Goal: Task Accomplishment & Management: Complete application form

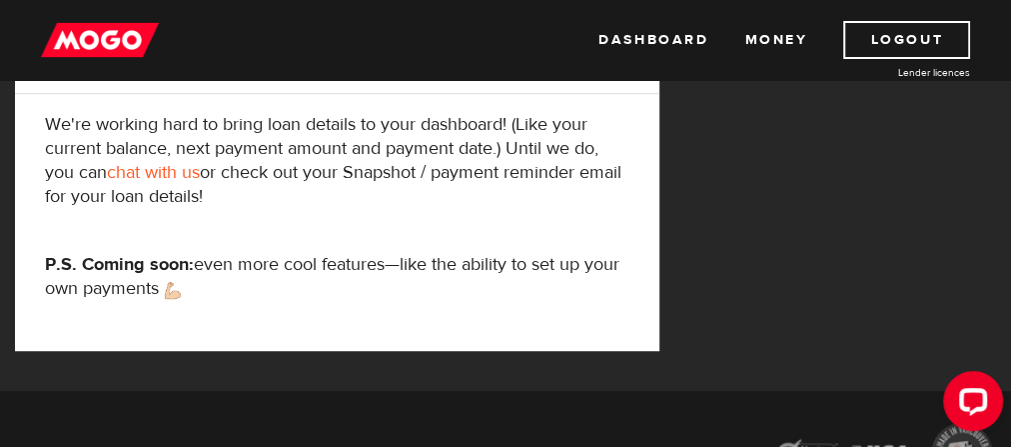
scroll to position [320, 0]
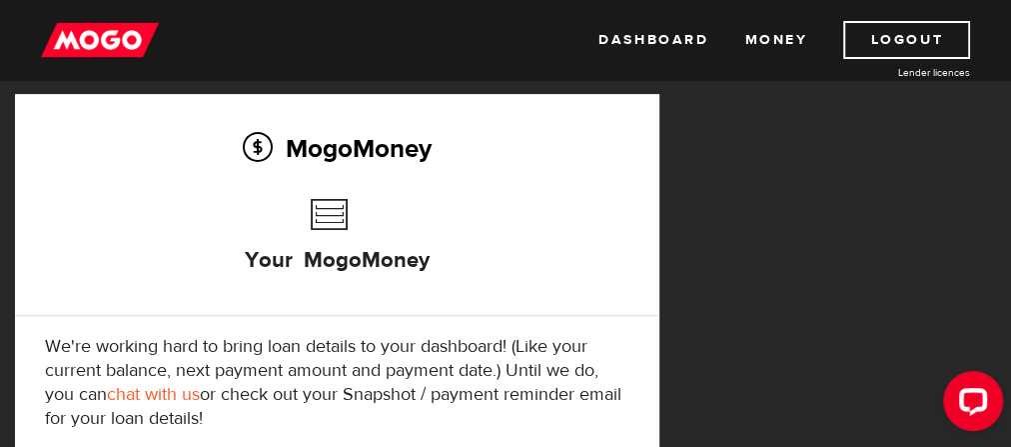
click at [337, 224] on h3 "Your MogoMoney" at bounding box center [337, 246] width 185 height 114
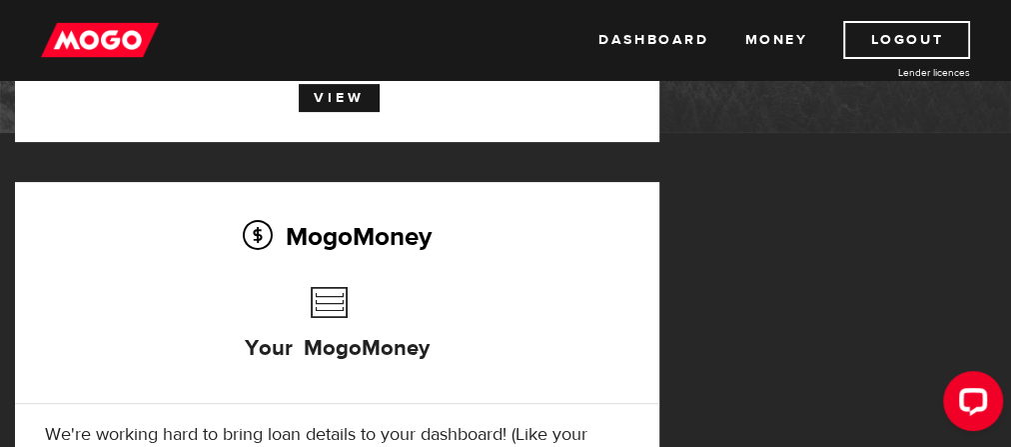
scroll to position [106, 0]
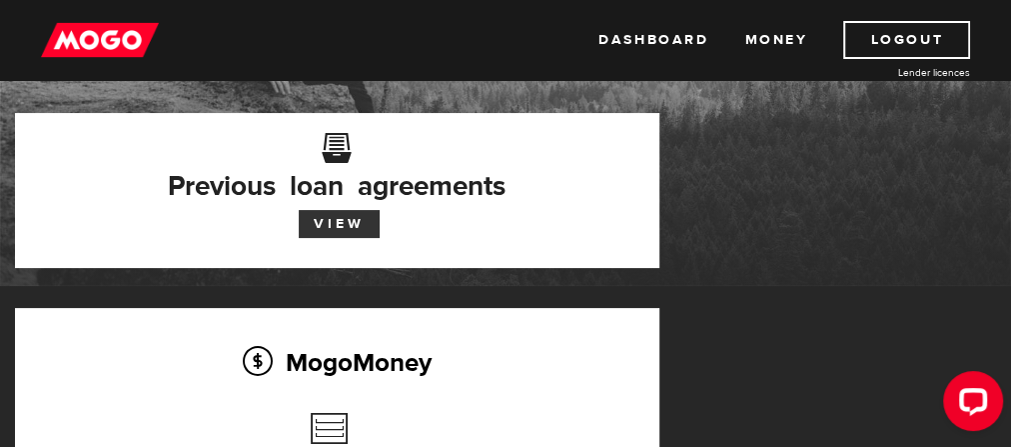
click at [344, 231] on link "View" at bounding box center [339, 224] width 81 height 28
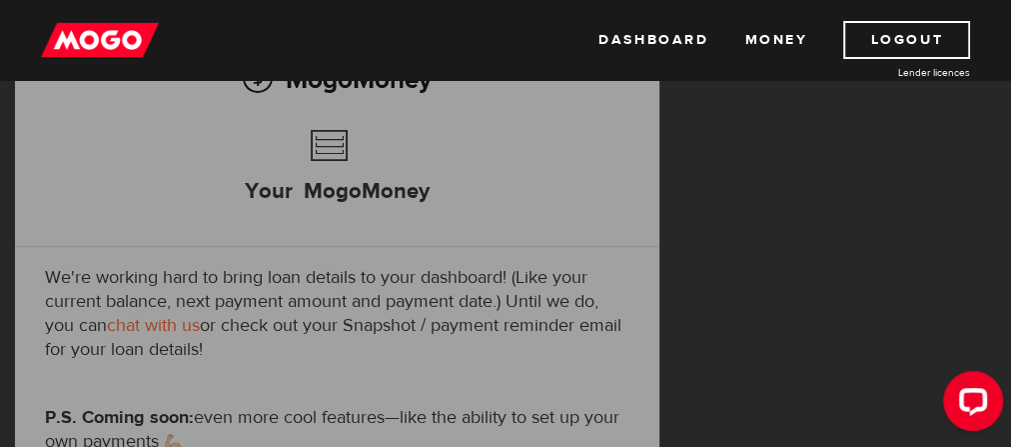
scroll to position [426, 0]
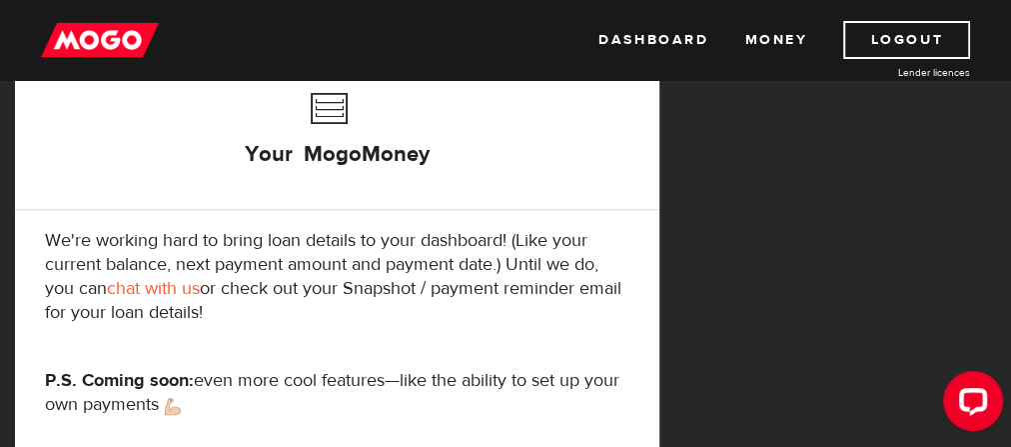
click at [322, 108] on h3 "Your MogoMoney" at bounding box center [337, 140] width 185 height 114
click at [322, 110] on h3 "Your MogoMoney" at bounding box center [337, 140] width 185 height 114
click at [322, 153] on h3 "Your MogoMoney" at bounding box center [337, 140] width 185 height 114
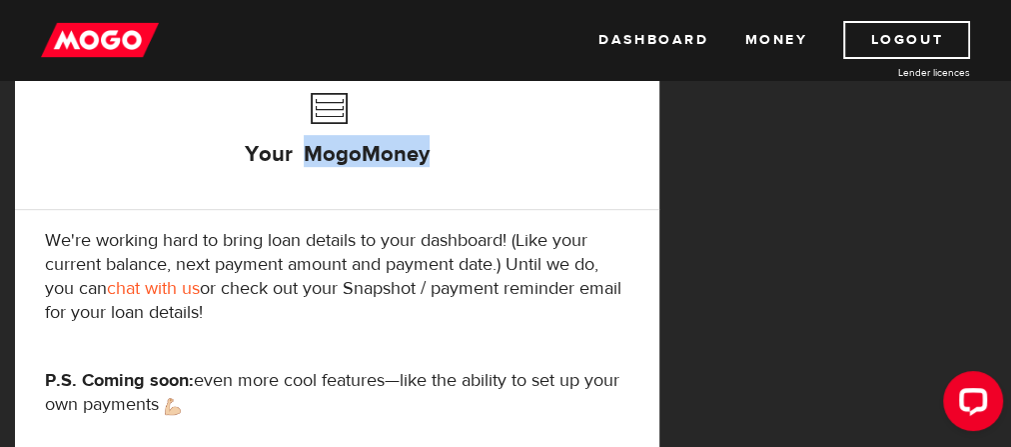
click at [158, 300] on link "chat with us" at bounding box center [153, 288] width 93 height 23
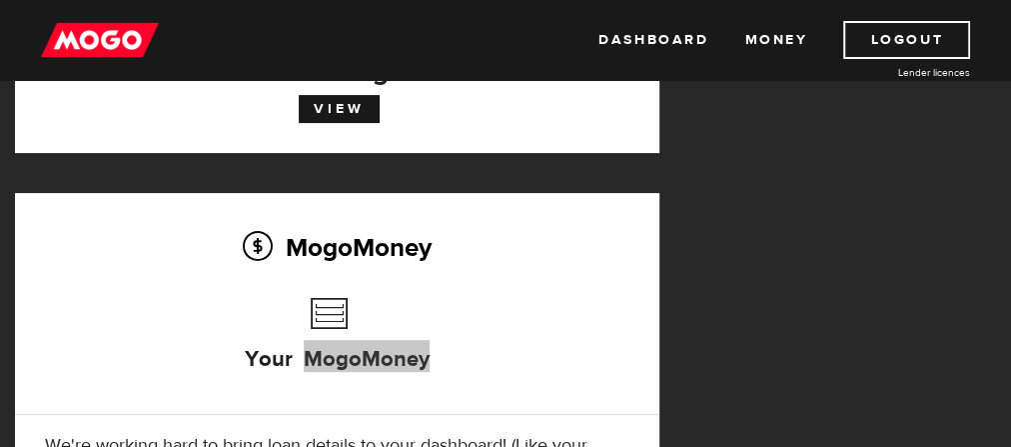
scroll to position [213, 0]
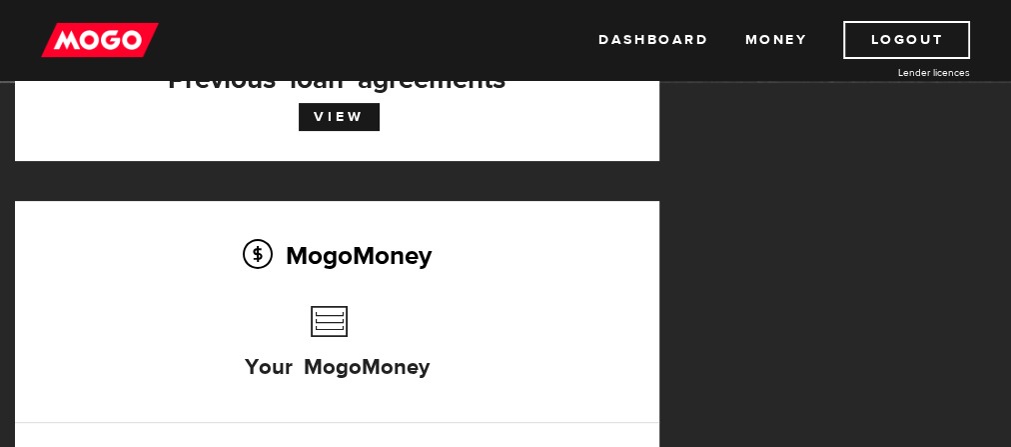
click at [440, 295] on div "MogoMoney Your MogoMoney We're working hard to bring loan details to your dashb…" at bounding box center [337, 440] width 644 height 479
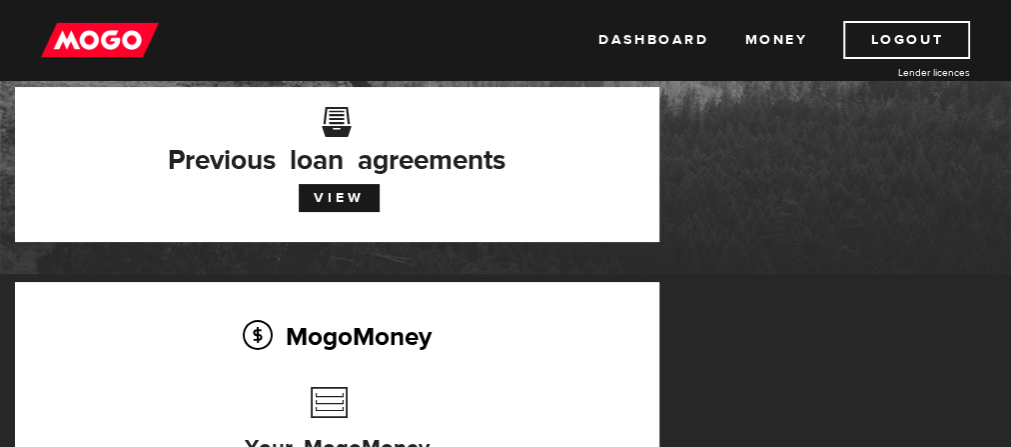
scroll to position [0, 0]
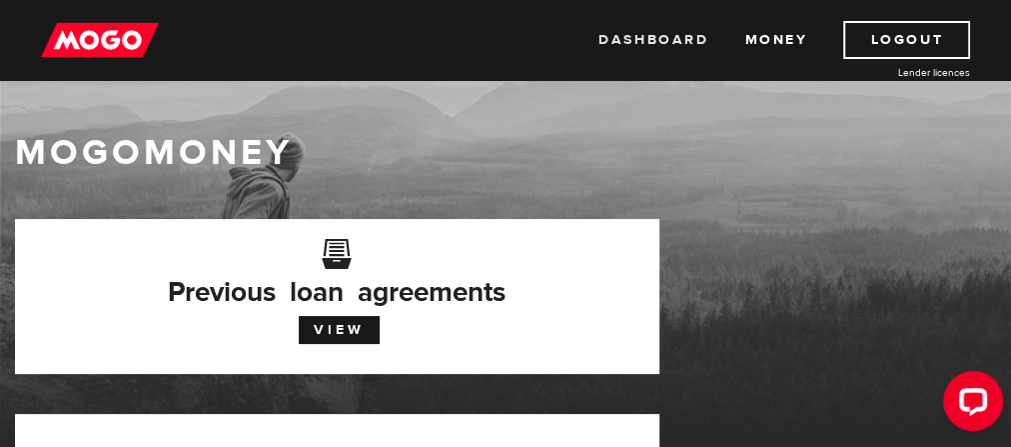
click at [647, 34] on link "Dashboard" at bounding box center [653, 40] width 110 height 38
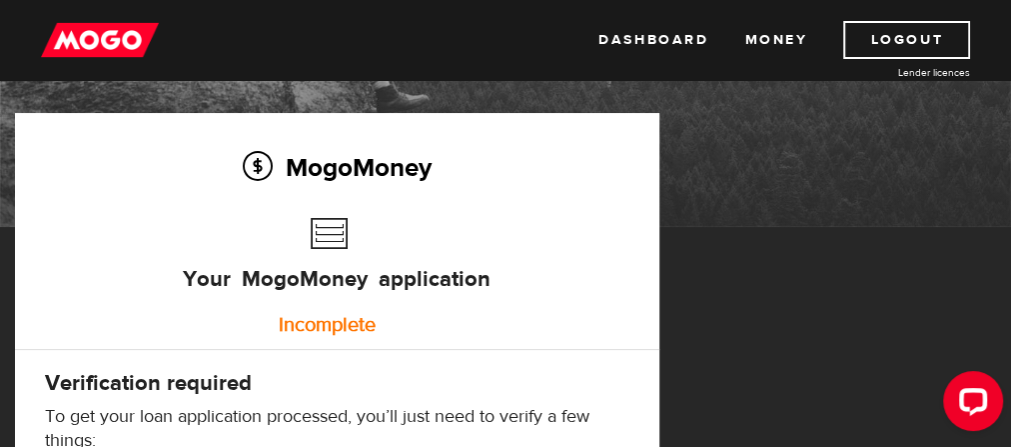
scroll to position [213, 0]
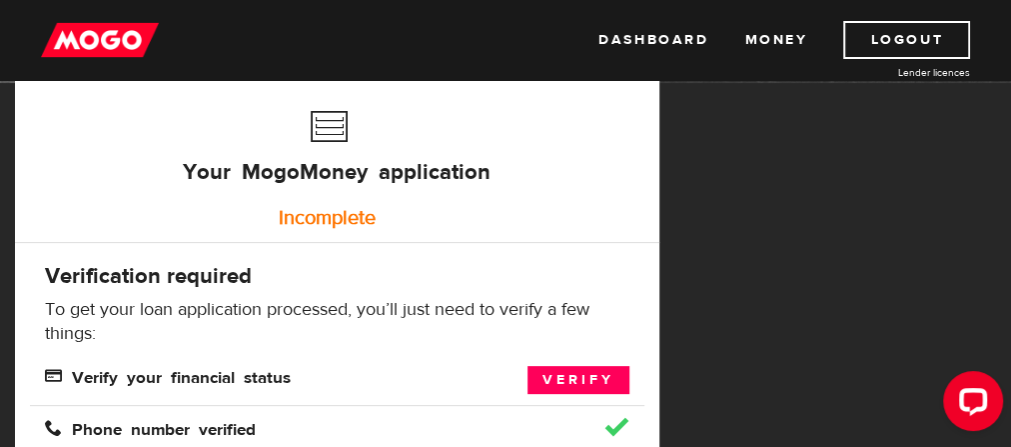
click at [347, 216] on div "Incomplete" at bounding box center [327, 218] width 584 height 40
click at [571, 393] on link "Verify" at bounding box center [579, 380] width 102 height 28
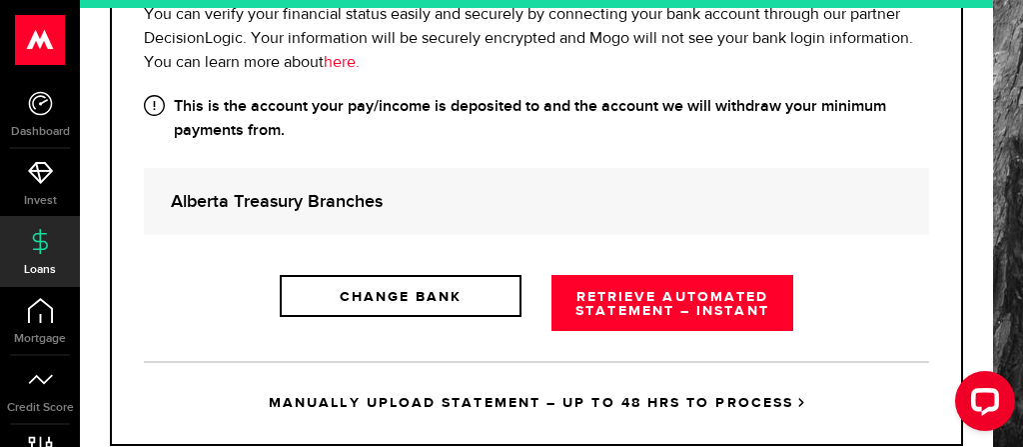
scroll to position [507, 0]
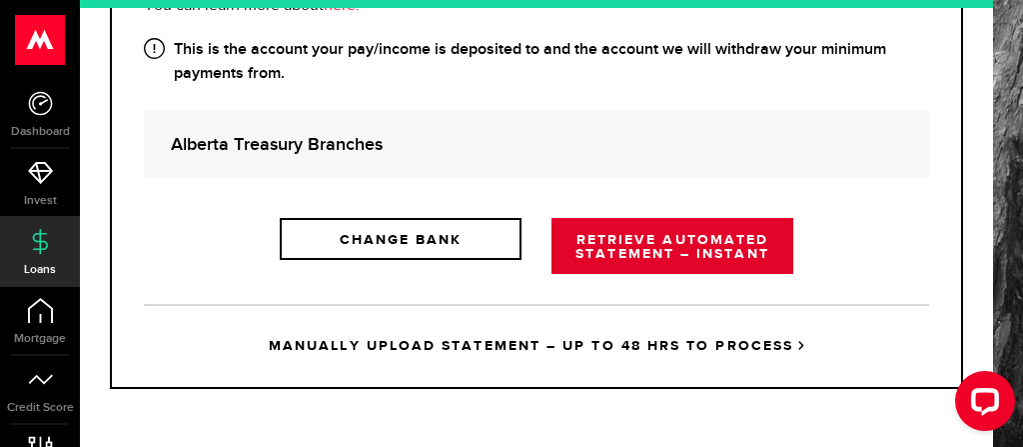
click at [632, 274] on link "RETRIEVE AUTOMATED STATEMENT – INSTANT" at bounding box center [672, 246] width 242 height 56
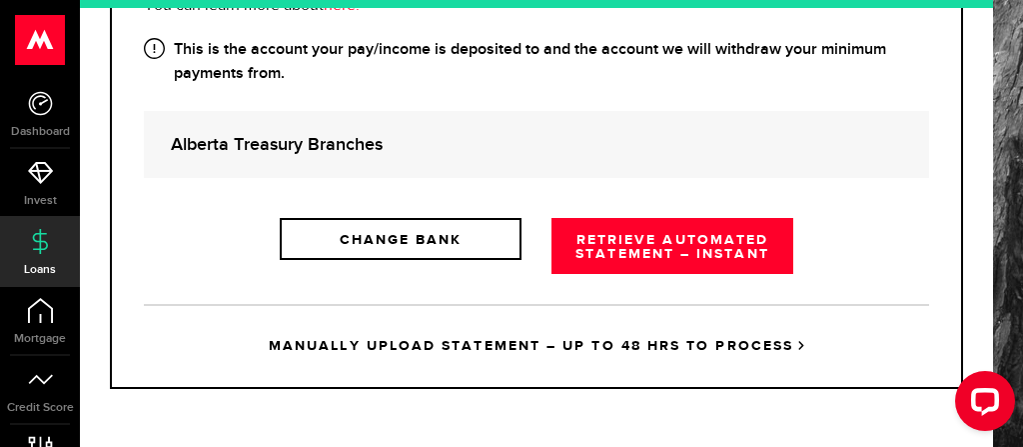
scroll to position [449, 0]
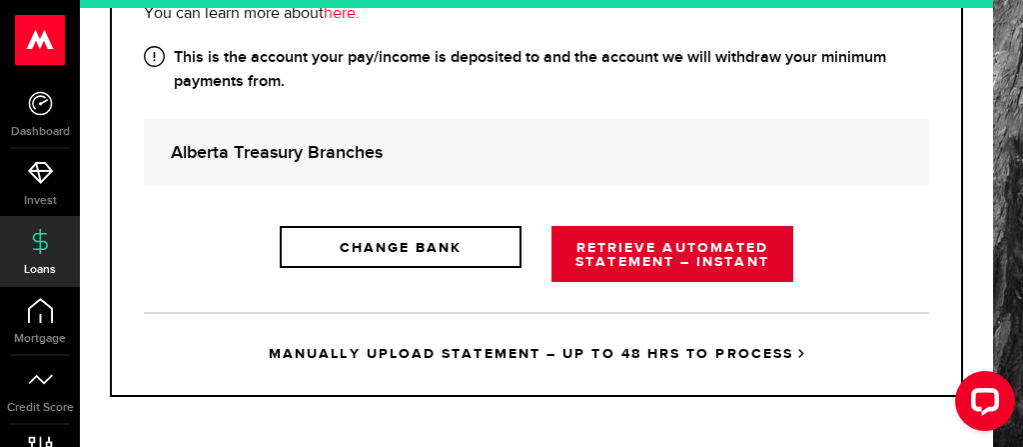
click at [673, 282] on link "RETRIEVE AUTOMATED STATEMENT – INSTANT" at bounding box center [672, 254] width 242 height 56
click at [635, 282] on link "RETRIEVE AUTOMATED STATEMENT – INSTANT" at bounding box center [672, 254] width 242 height 56
click at [639, 282] on link "RETRIEVE AUTOMATED STATEMENT – INSTANT" at bounding box center [672, 254] width 242 height 56
click at [736, 282] on link "RETRIEVE AUTOMATED STATEMENT – INSTANT" at bounding box center [672, 254] width 242 height 56
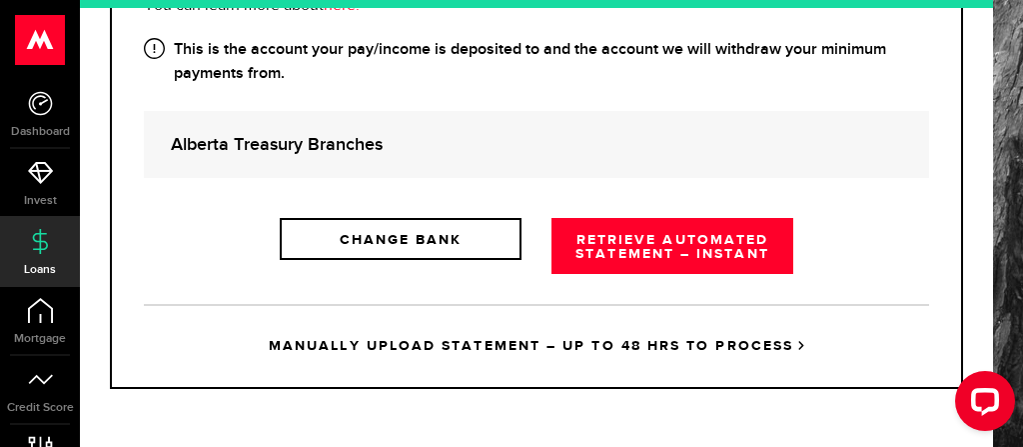
scroll to position [554, 0]
click at [984, 394] on icon "Open LiveChat chat widget" at bounding box center [985, 400] width 19 height 13
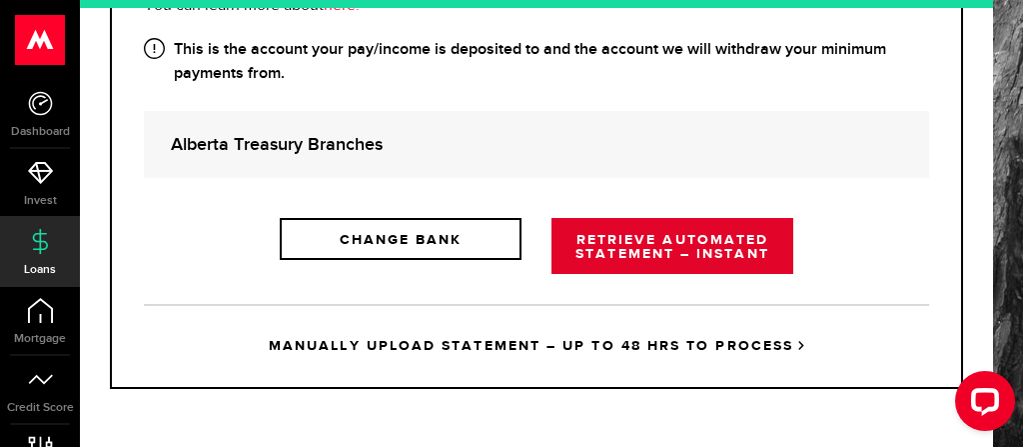
click at [679, 219] on link "RETRIEVE AUTOMATED STATEMENT – INSTANT" at bounding box center [672, 246] width 242 height 56
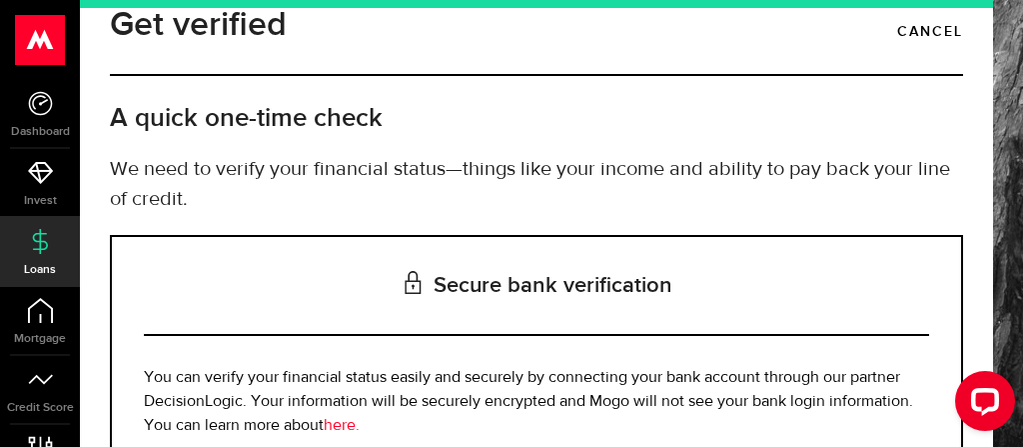
scroll to position [22, 0]
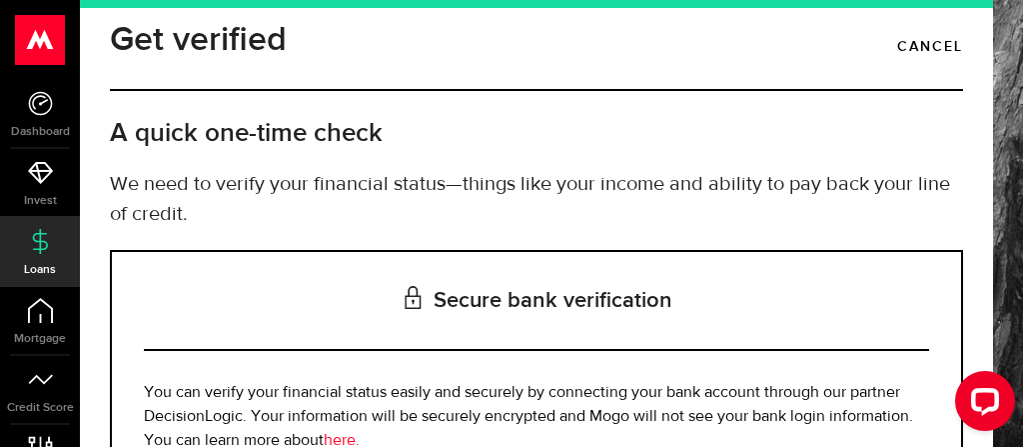
click at [480, 229] on p "We need to verify your financial status—things like your income and ability to …" at bounding box center [536, 200] width 853 height 60
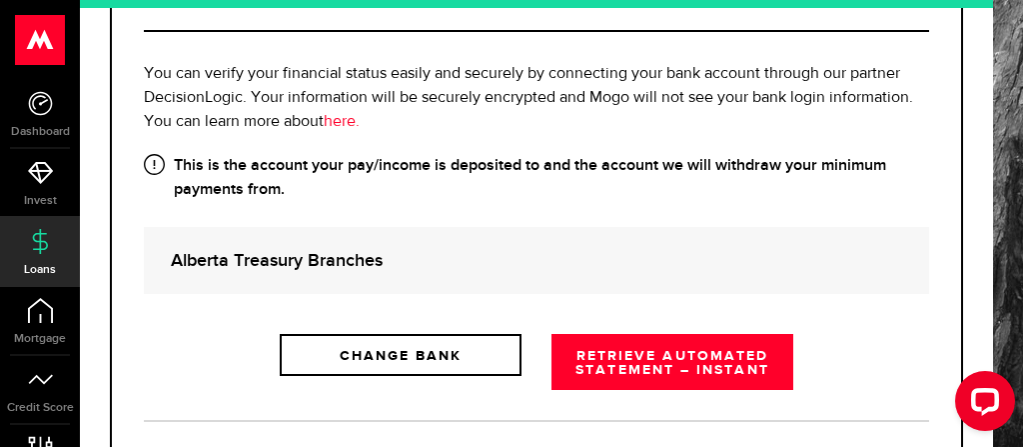
scroll to position [342, 0]
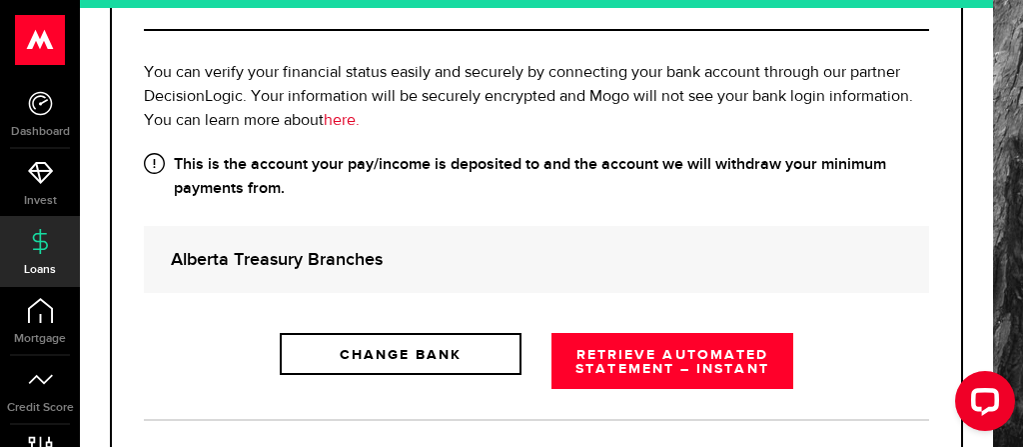
click at [360, 129] on link "here." at bounding box center [342, 121] width 36 height 16
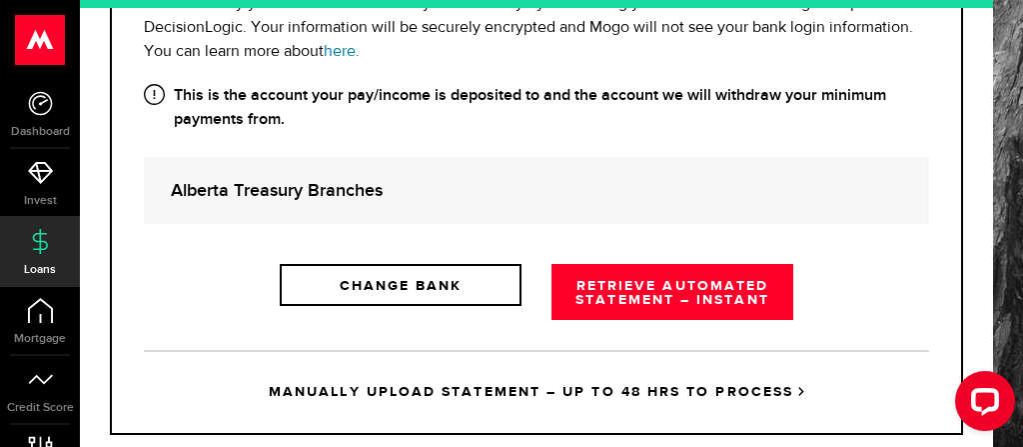
scroll to position [449, 0]
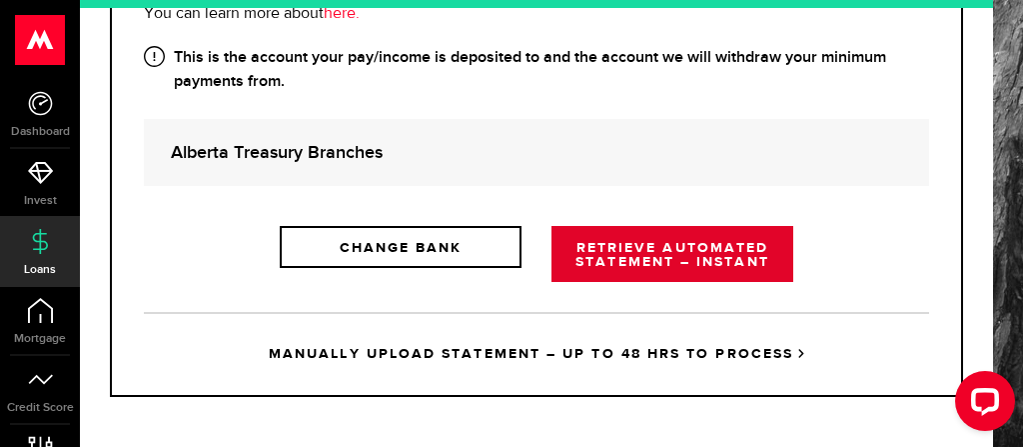
click at [689, 282] on link "RETRIEVE AUTOMATED STATEMENT – INSTANT" at bounding box center [672, 254] width 242 height 56
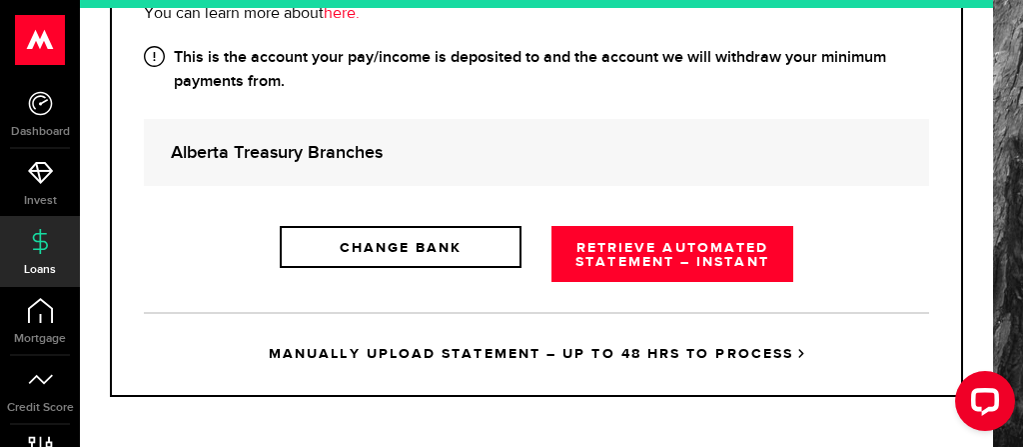
click at [50, 246] on icon at bounding box center [40, 241] width 25 height 25
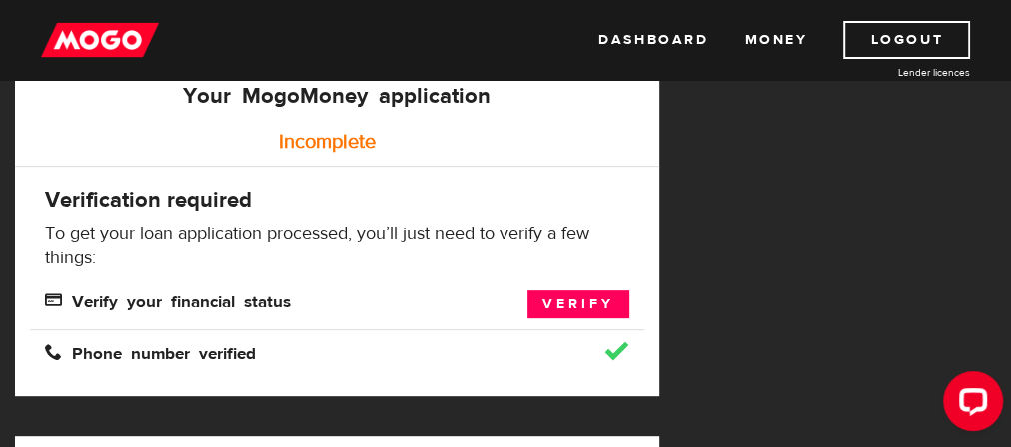
scroll to position [426, 0]
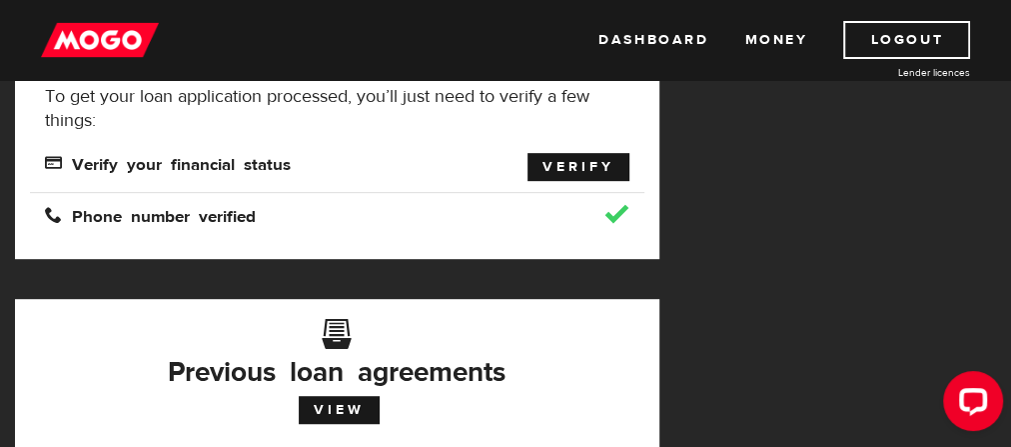
click at [573, 177] on link "Verify" at bounding box center [579, 167] width 102 height 28
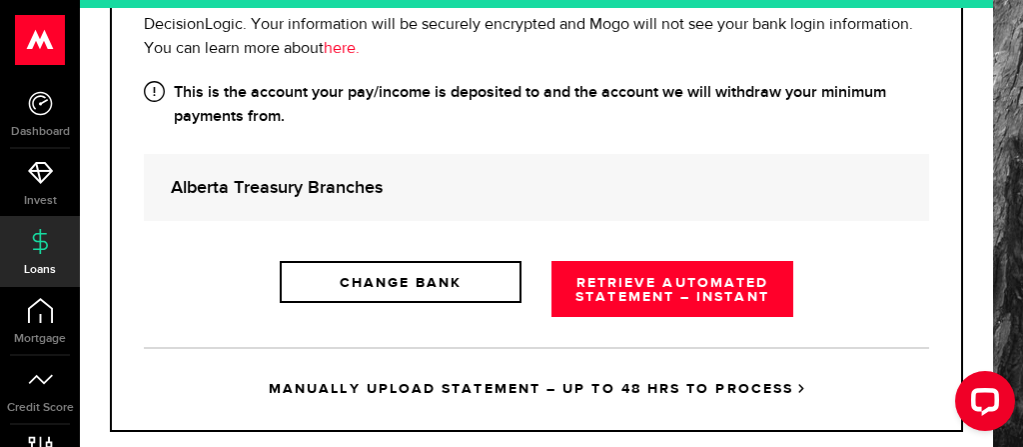
scroll to position [426, 0]
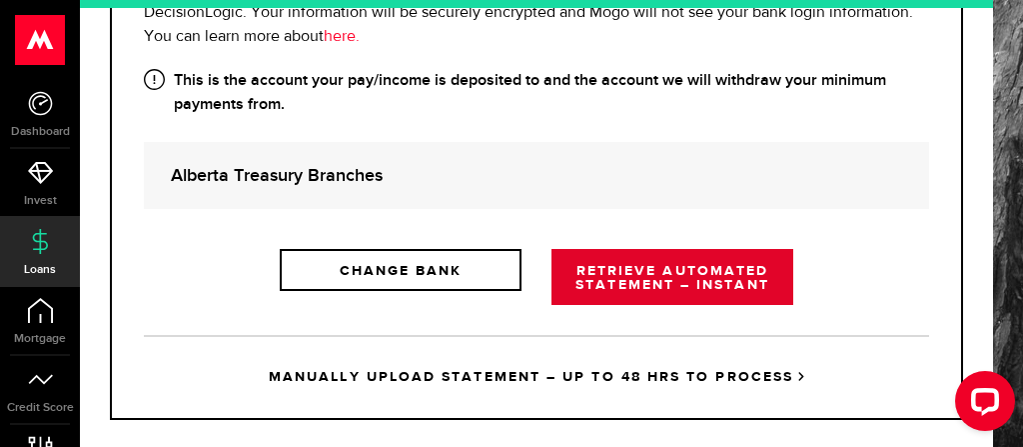
click at [622, 305] on link "RETRIEVE AUTOMATED STATEMENT – INSTANT" at bounding box center [672, 277] width 242 height 56
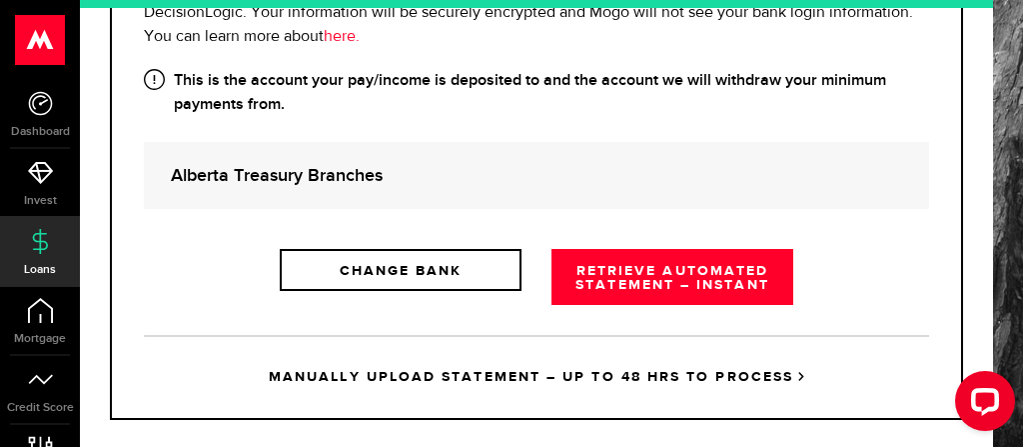
click at [566, 189] on strong "Alberta Treasury Branches" at bounding box center [536, 175] width 731 height 27
click at [382, 189] on strong "Alberta Treasury Branches" at bounding box center [536, 175] width 731 height 27
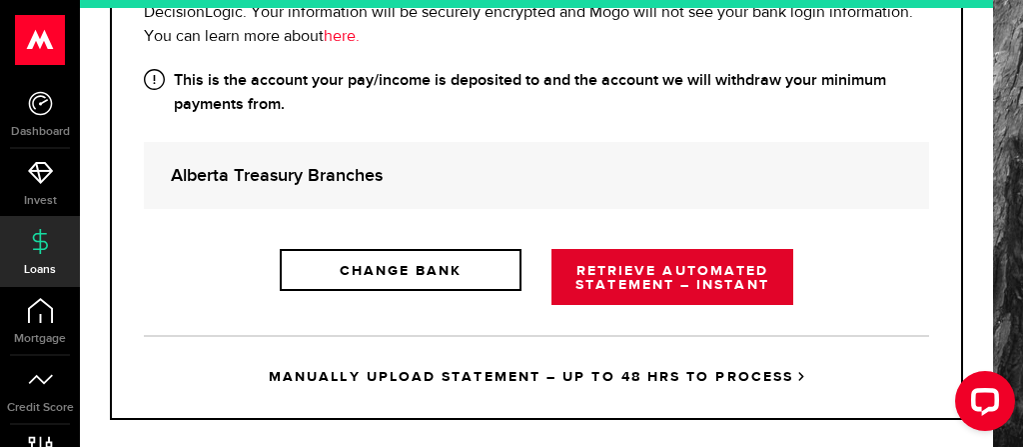
click at [629, 305] on link "RETRIEVE AUTOMATED STATEMENT – INSTANT" at bounding box center [672, 277] width 242 height 56
click at [643, 305] on link "RETRIEVE AUTOMATED STATEMENT – INSTANT" at bounding box center [672, 277] width 242 height 56
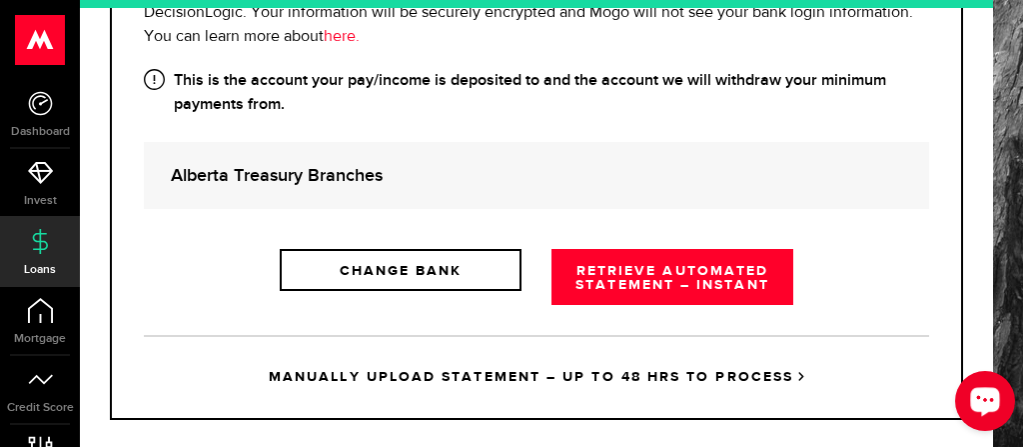
click at [976, 384] on div "Open LiveChat chat widget" at bounding box center [985, 400] width 34 height 34
click at [526, 189] on strong "Alberta Treasury Branches" at bounding box center [536, 175] width 731 height 27
drag, startPoint x: 975, startPoint y: 405, endPoint x: 1914, endPoint y: 766, distance: 1006.4
click at [975, 405] on div "Open LiveChat chat widget" at bounding box center [985, 400] width 34 height 34
click at [398, 45] on span "You can verify your financial status easily and securely by connecting your ban…" at bounding box center [528, 13] width 769 height 64
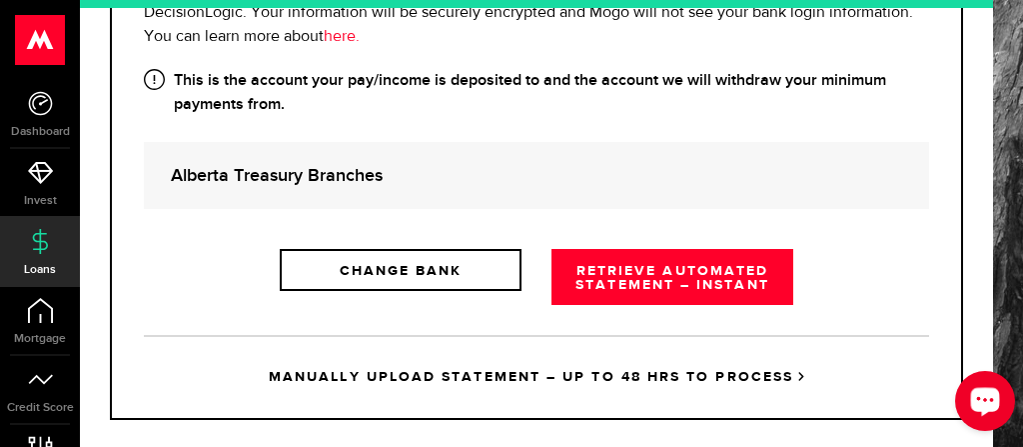
click at [993, 397] on icon "Open LiveChat chat widget" at bounding box center [985, 400] width 19 height 13
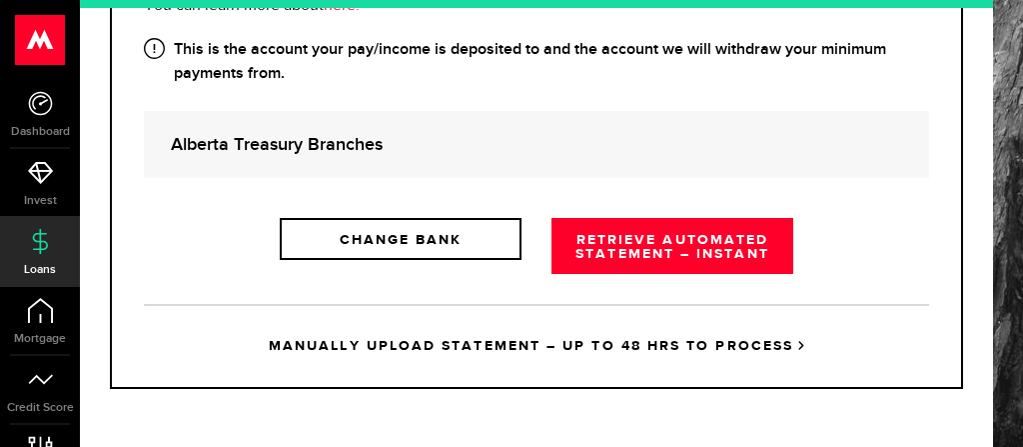
scroll to position [554, 0]
